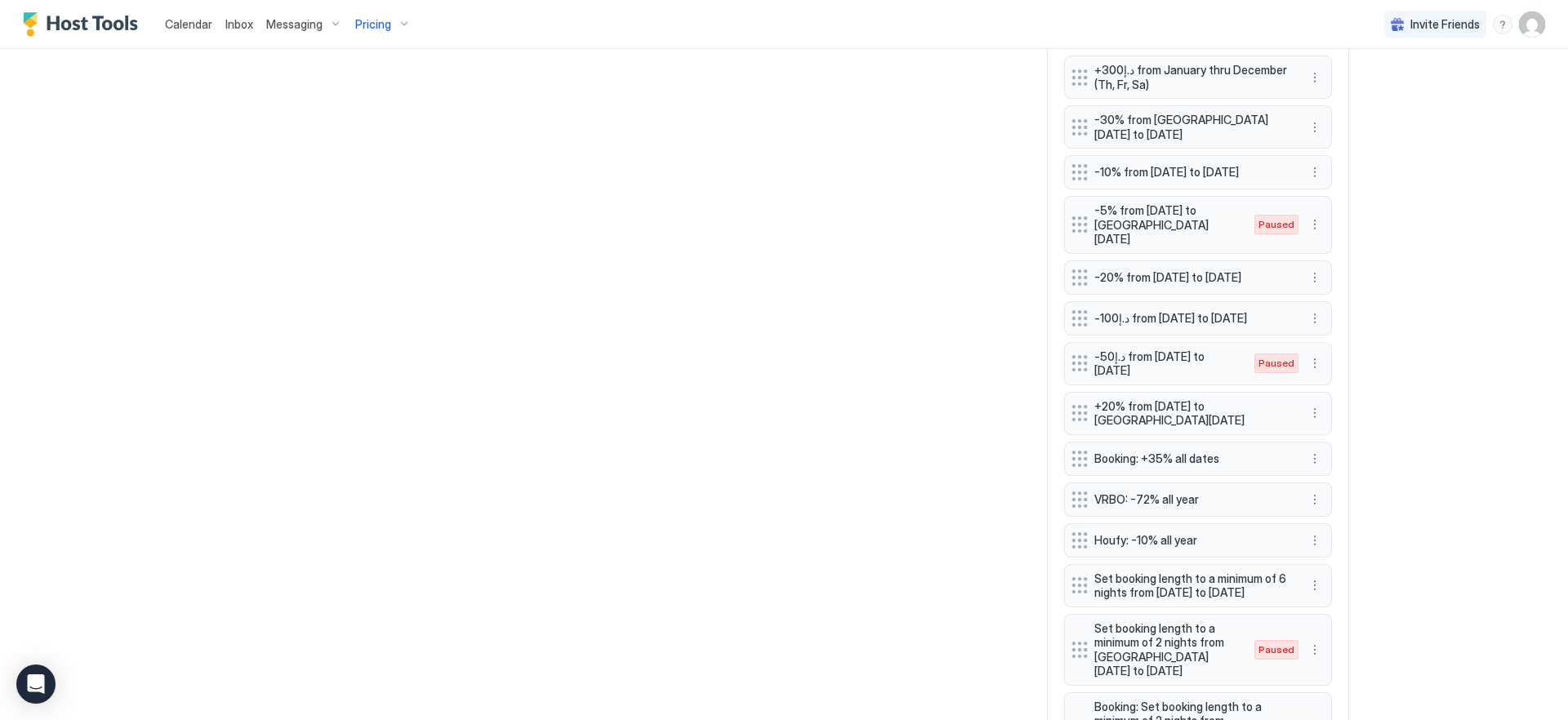
scroll to position [1616, 0]
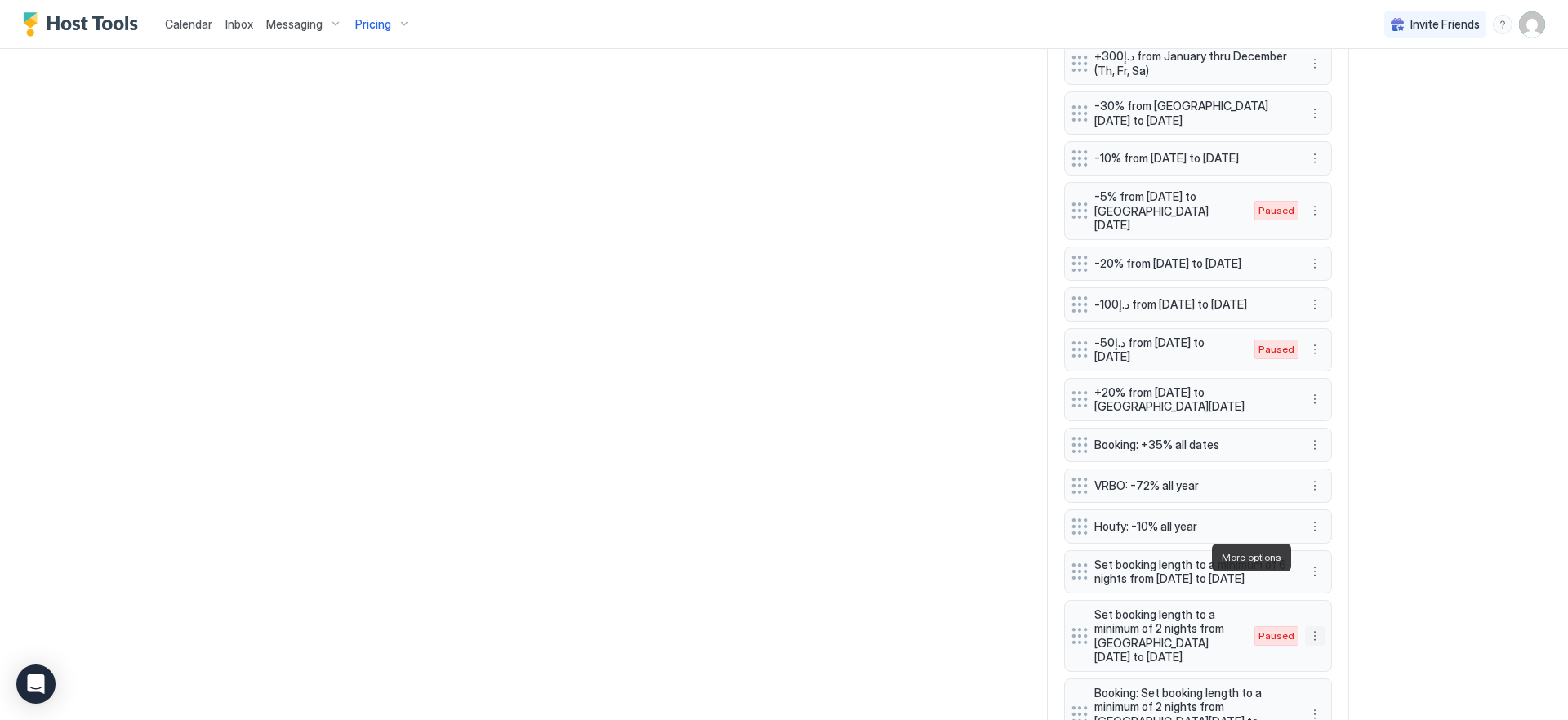
click at [1315, 626] on button "More options" at bounding box center [1315, 636] width 19 height 19
click at [1335, 577] on span "Edit" at bounding box center [1334, 580] width 18 height 13
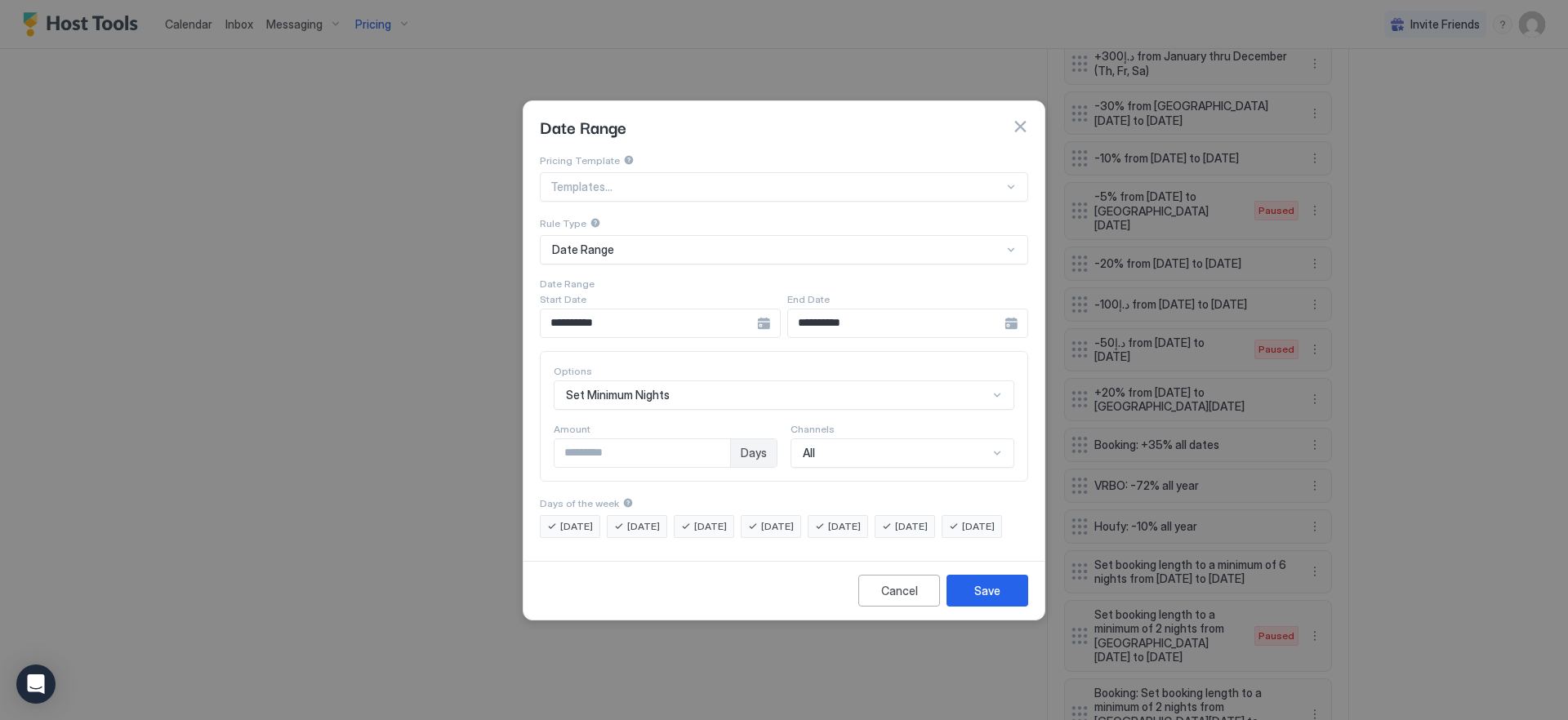
click at [693, 317] on input "**********" at bounding box center [649, 323] width 217 height 28
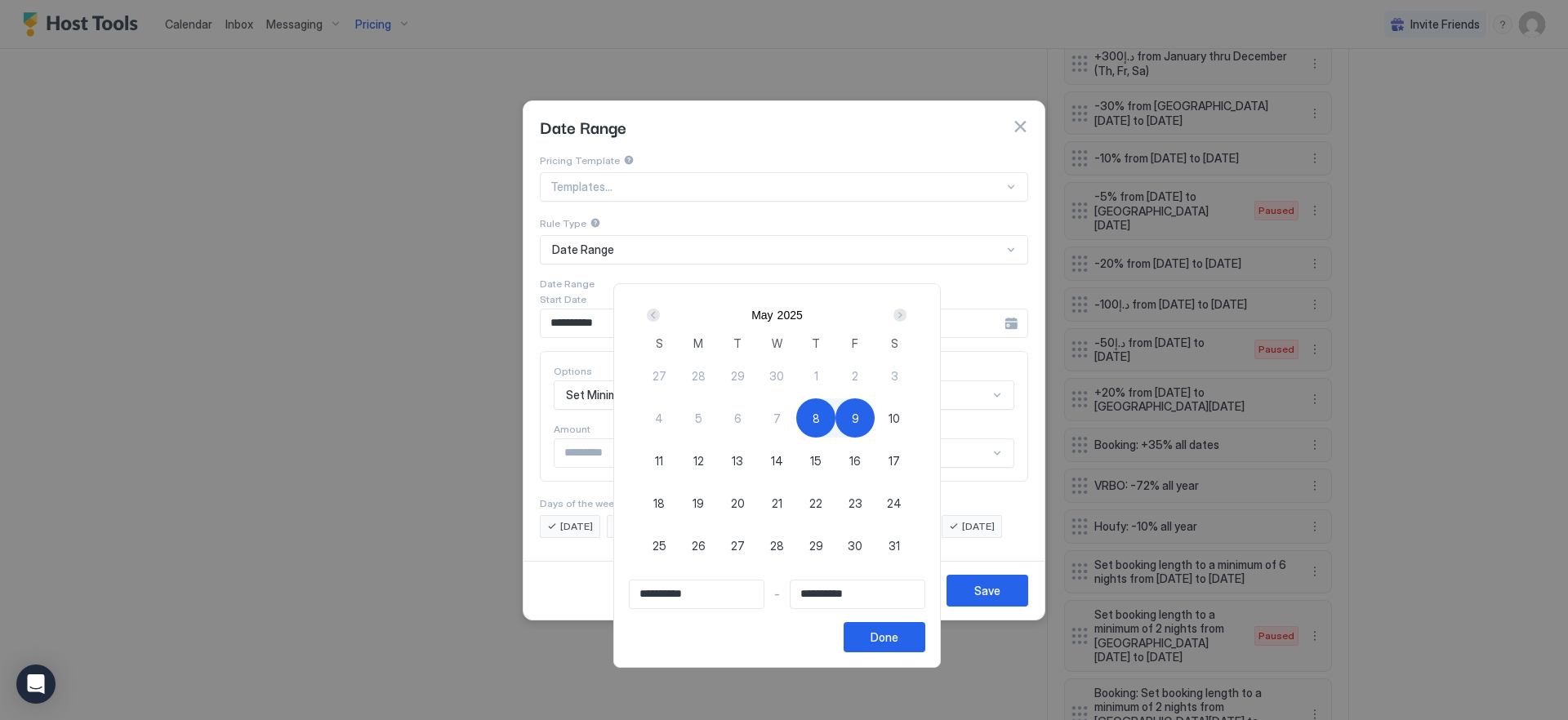
click at [910, 318] on div "Next" at bounding box center [900, 315] width 19 height 19
click at [907, 317] on div "Next" at bounding box center [900, 315] width 14 height 14
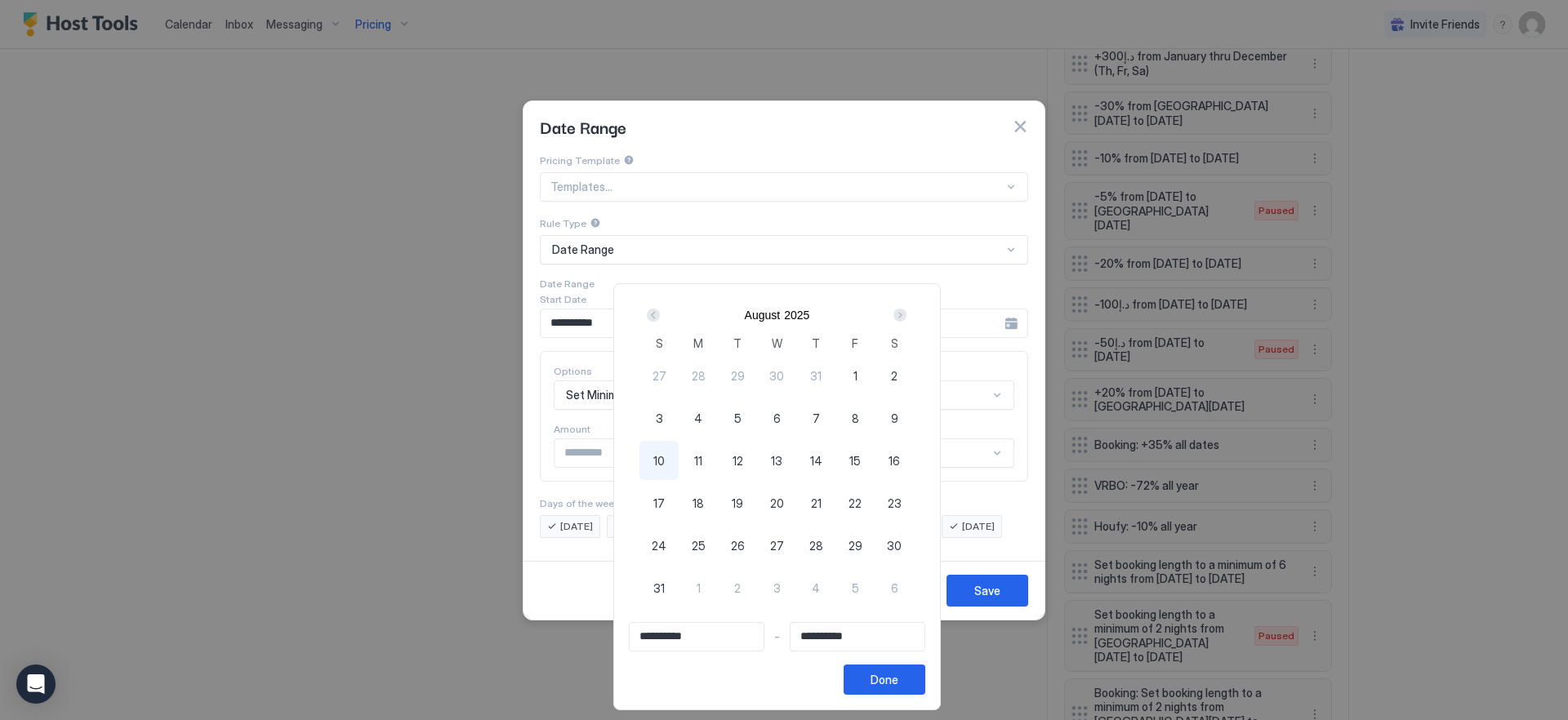
click at [665, 497] on span "17" at bounding box center [659, 504] width 12 height 17
type input "**********"
click at [664, 537] on span "24" at bounding box center [658, 546] width 15 height 17
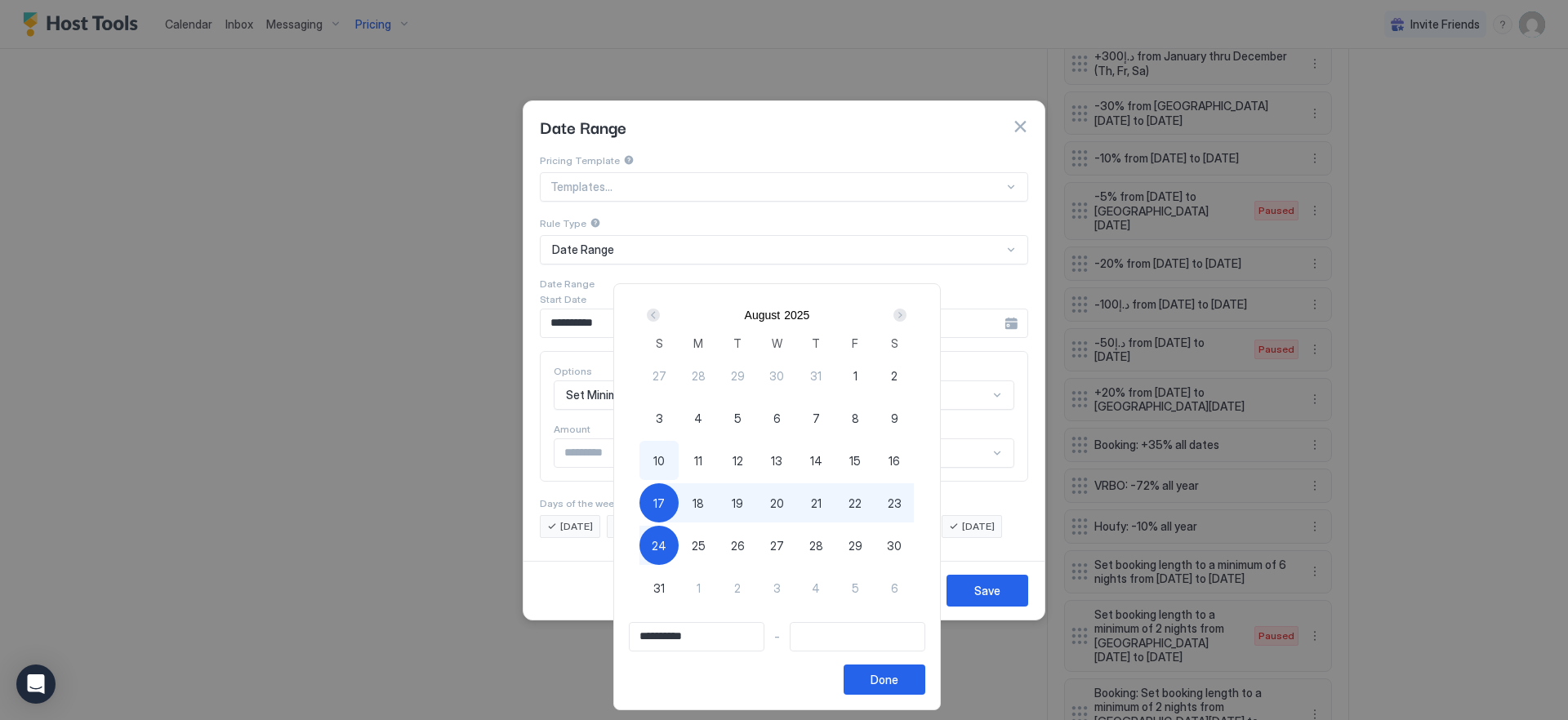
type input "**********"
click at [898, 678] on div "Done" at bounding box center [885, 680] width 28 height 17
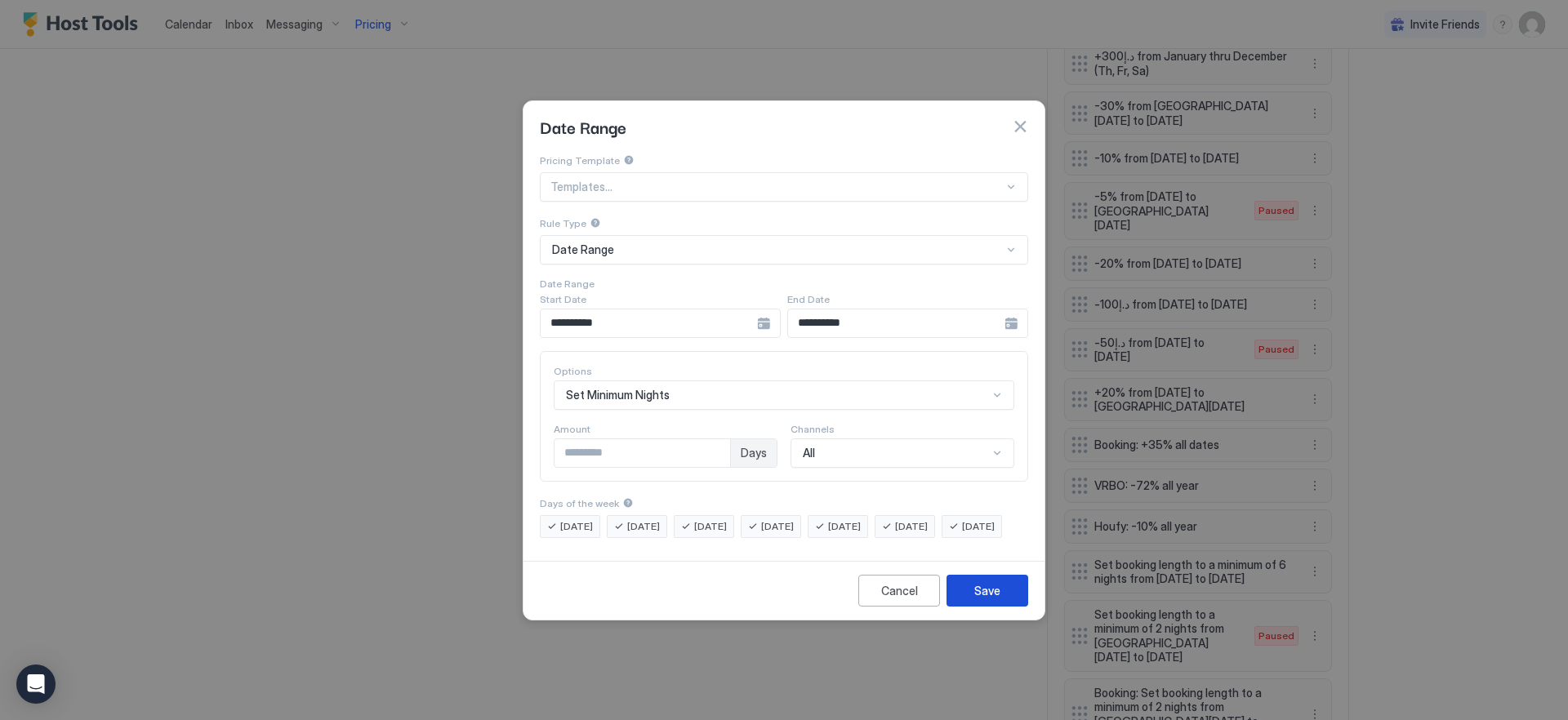
click at [989, 598] on div "Save" at bounding box center [987, 590] width 26 height 17
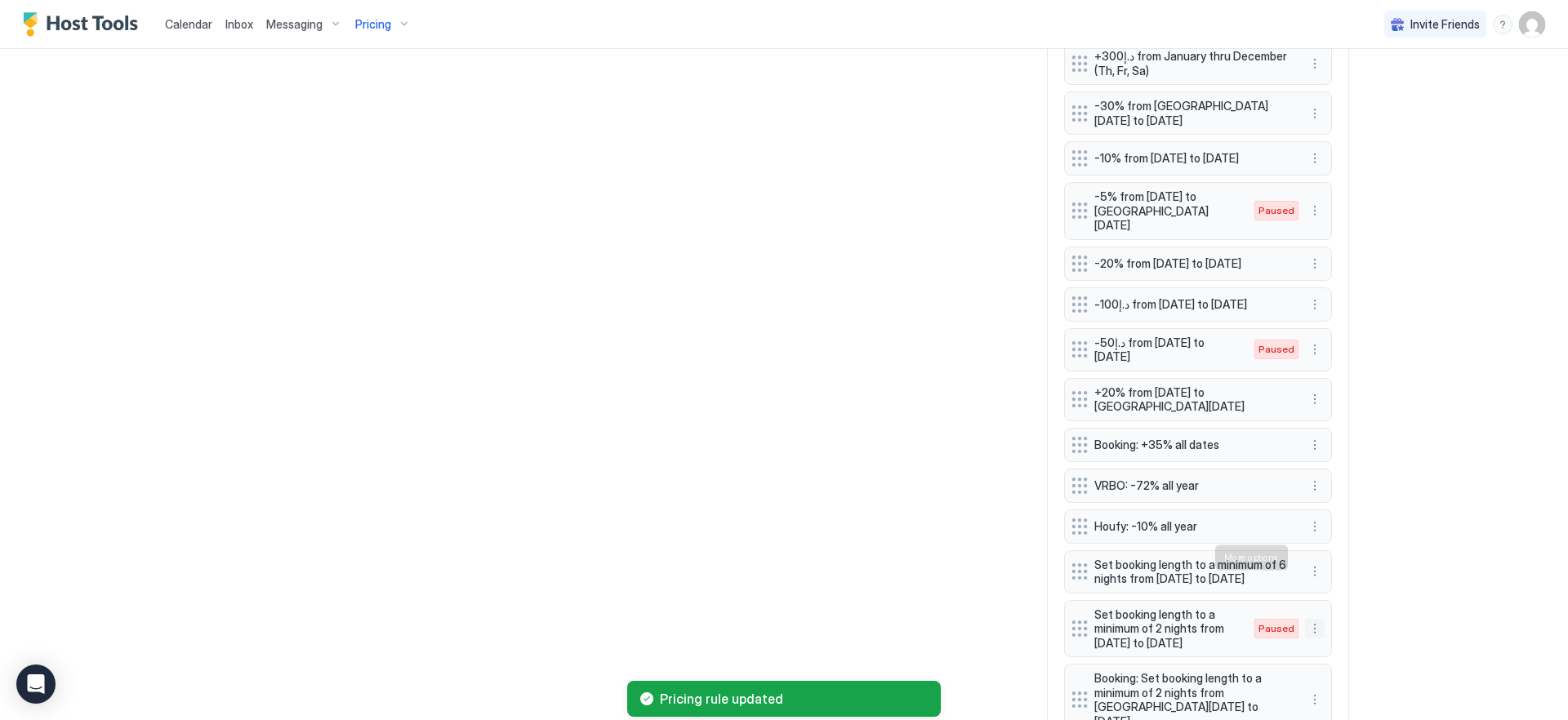
click at [1313, 619] on button "More options" at bounding box center [1315, 628] width 19 height 19
click at [1341, 603] on span "Enable" at bounding box center [1341, 606] width 32 height 13
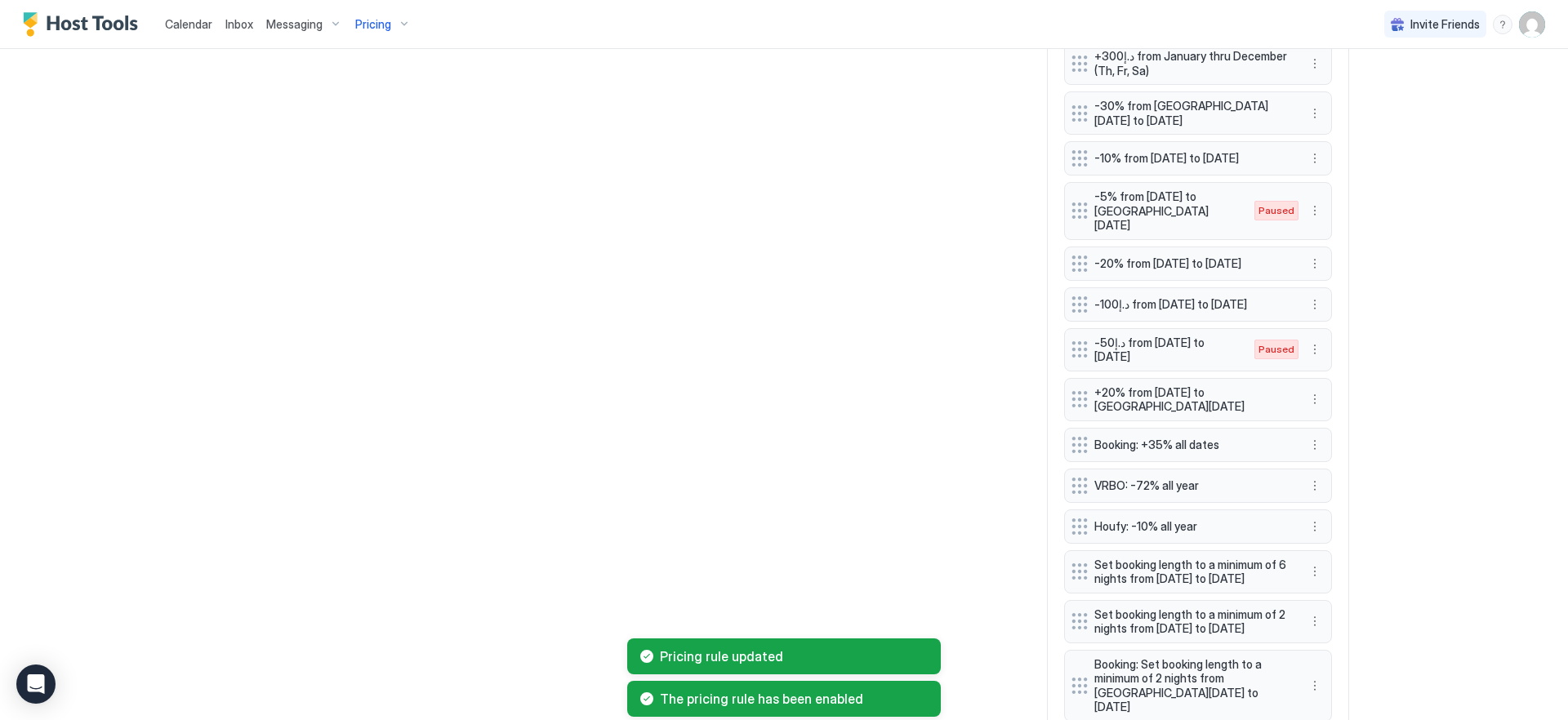
scroll to position [1602, 0]
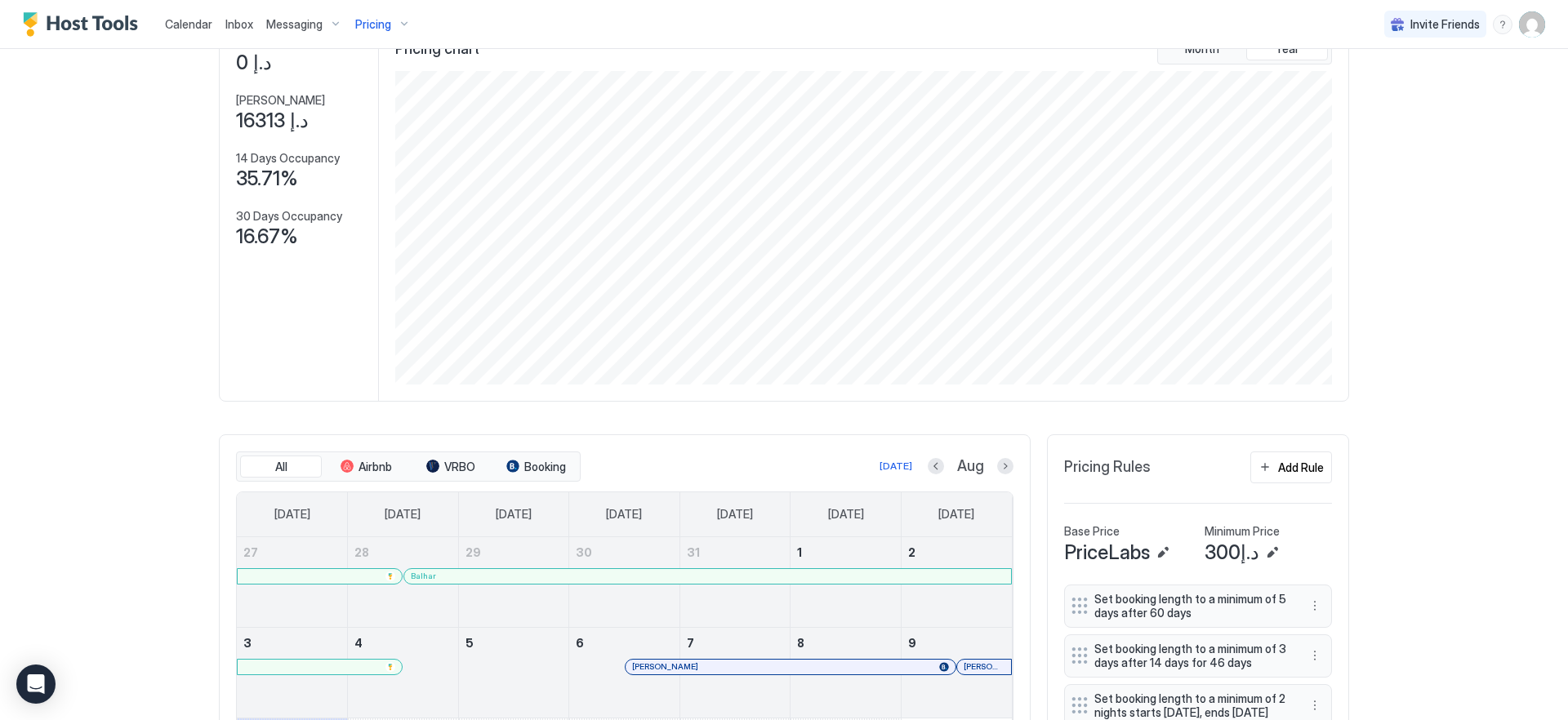
scroll to position [0, 0]
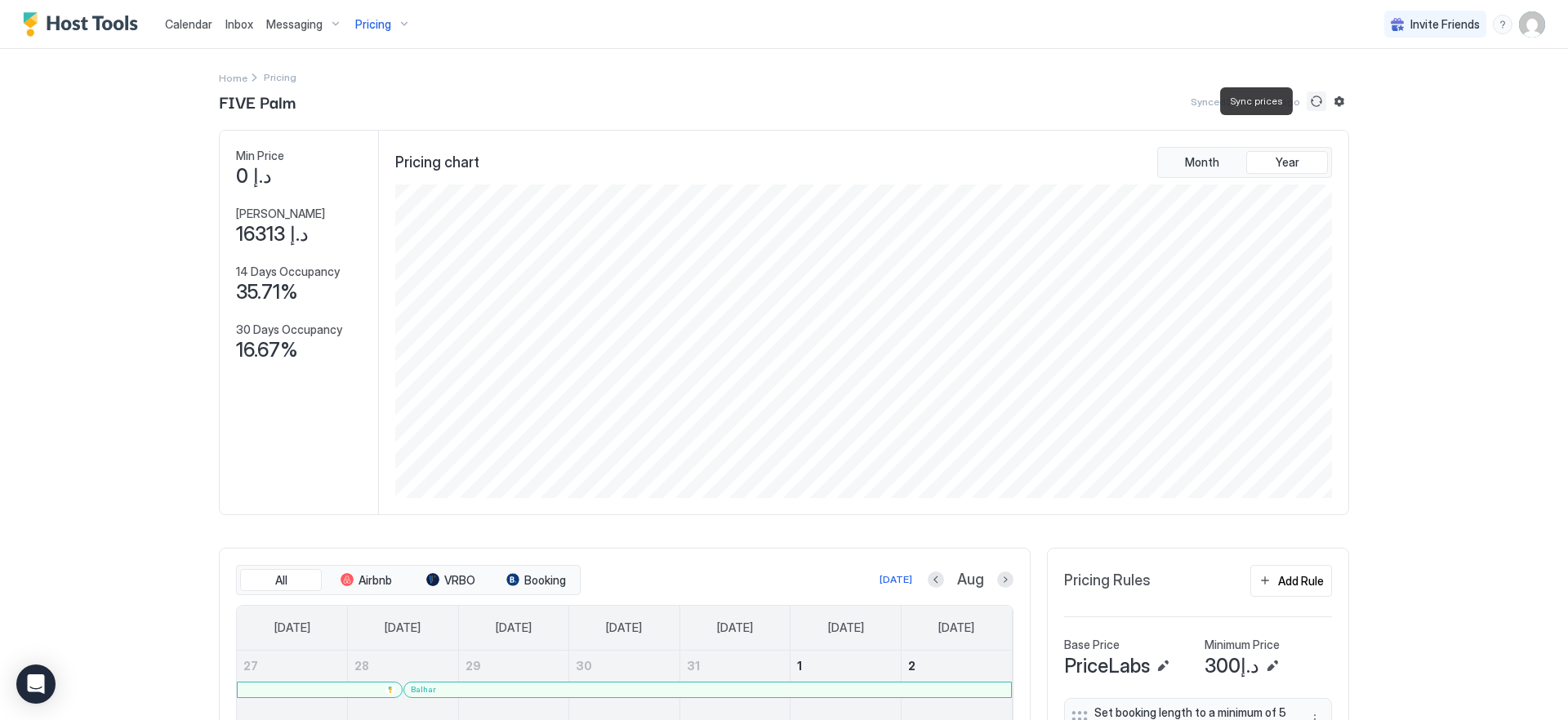
click at [1311, 99] on button "Sync prices" at bounding box center [1317, 101] width 19 height 19
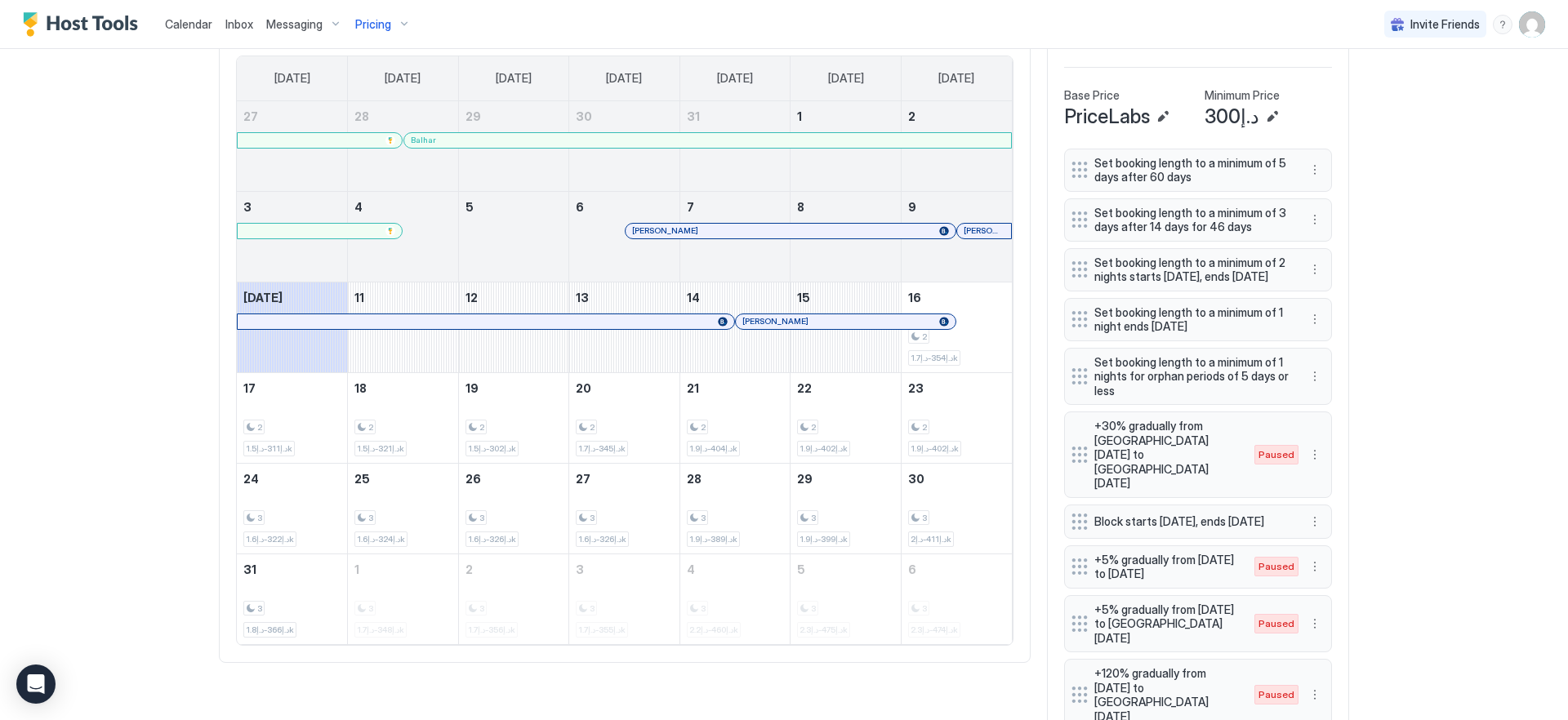
scroll to position [550, 0]
